Goal: Task Accomplishment & Management: Manage account settings

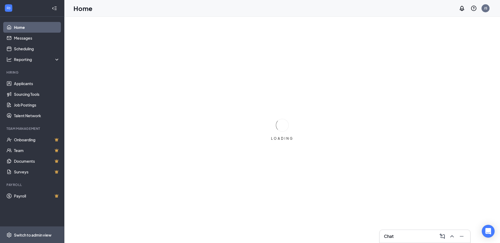
click at [29, 236] on div "Switch to admin view" at bounding box center [33, 235] width 38 height 5
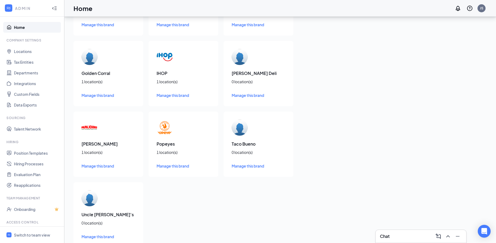
scroll to position [151, 0]
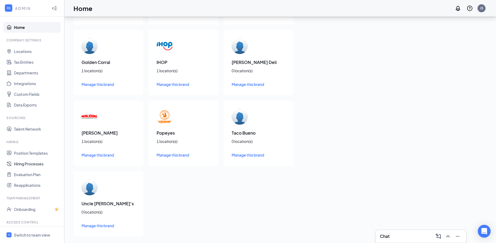
drag, startPoint x: 32, startPoint y: 164, endPoint x: 86, endPoint y: 155, distance: 54.9
click at [32, 164] on link "Hiring Processes" at bounding box center [37, 164] width 46 height 11
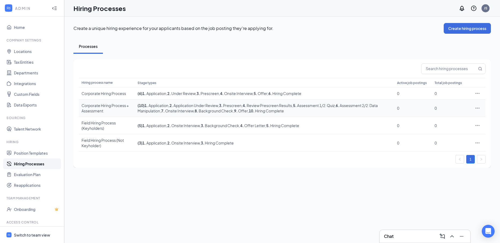
click at [124, 105] on div "Corporate Hiring Process + Assessment" at bounding box center [106, 108] width 51 height 11
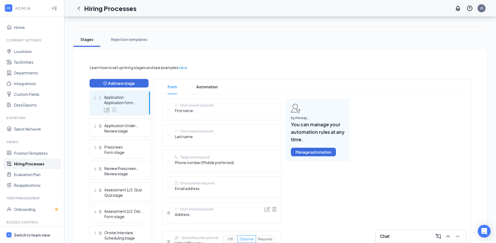
scroll to position [80, 0]
click at [139, 39] on div "Rejection templates" at bounding box center [129, 38] width 36 height 5
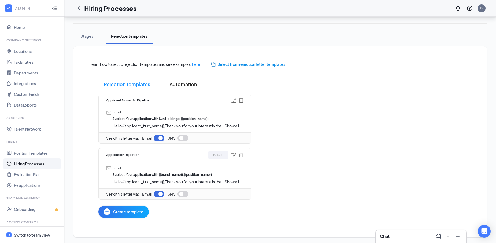
scroll to position [84, 0]
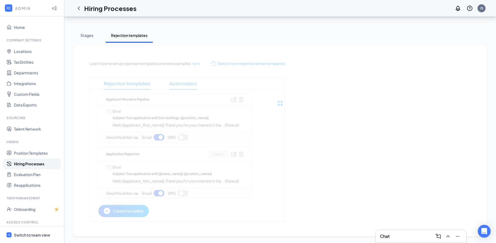
click at [183, 81] on span "Automation" at bounding box center [183, 83] width 28 height 12
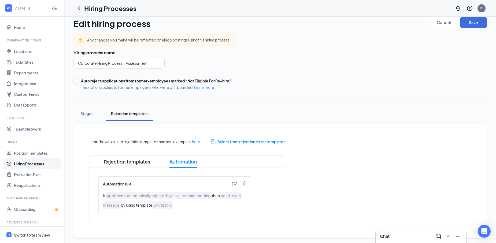
scroll to position [8, 0]
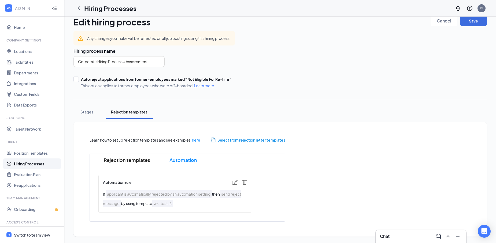
click at [234, 183] on img at bounding box center [234, 182] width 5 height 5
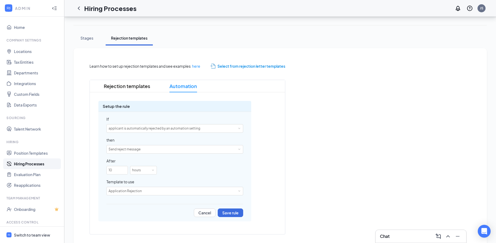
scroll to position [88, 0]
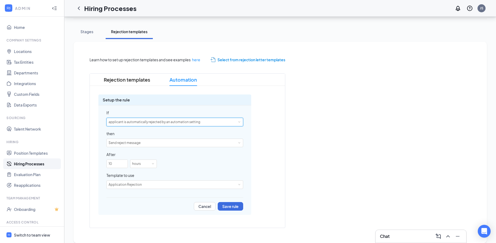
click at [217, 122] on div "applicant is automatically rejected by an automation setting" at bounding box center [175, 122] width 132 height 8
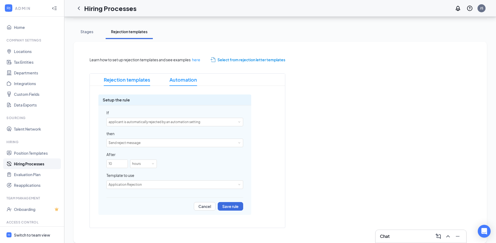
click at [135, 80] on span "Rejection templates" at bounding box center [127, 80] width 46 height 12
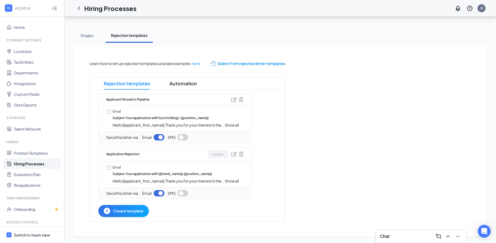
scroll to position [84, 0]
